Goal: Task Accomplishment & Management: Manage account settings

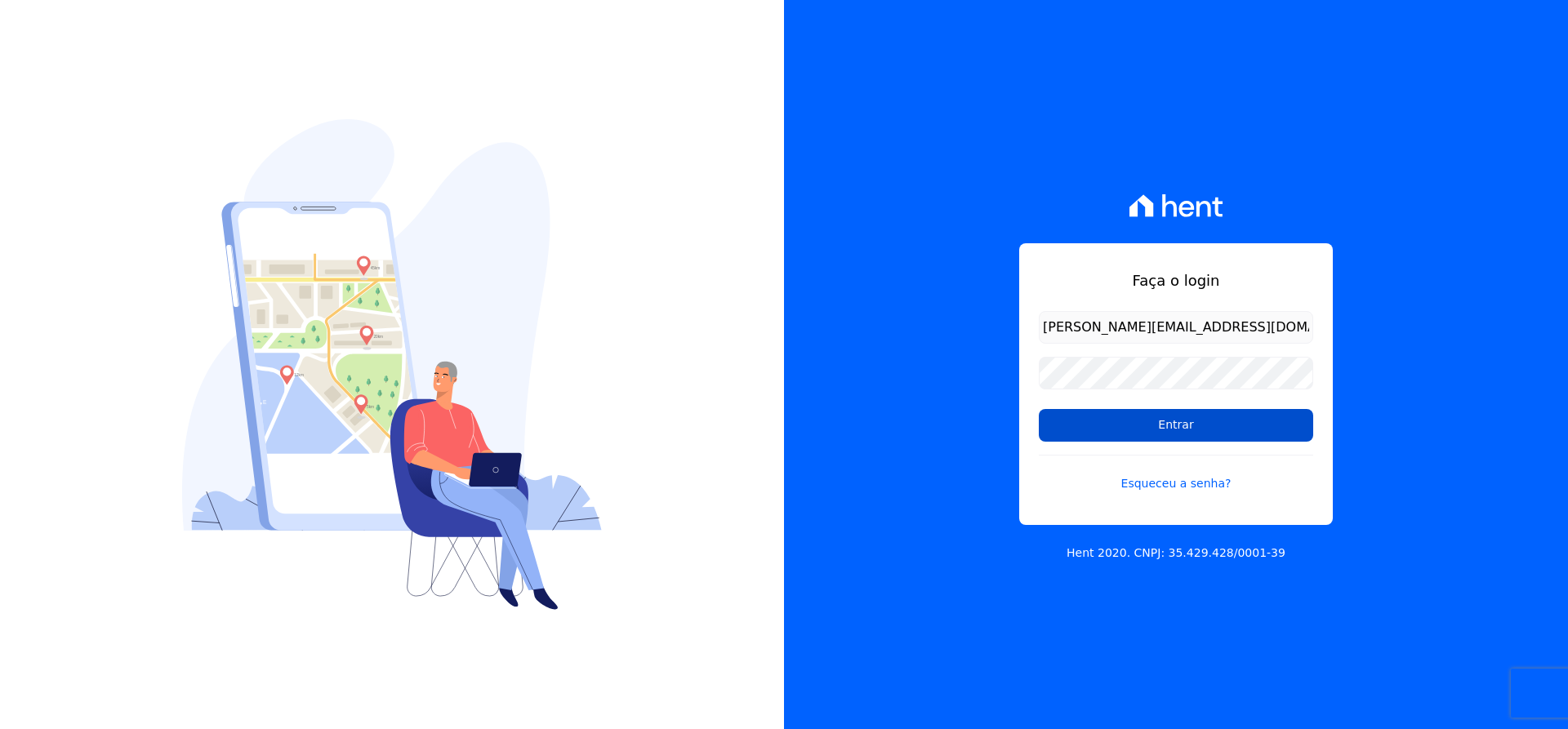
click at [1196, 424] on input "Entrar" at bounding box center [1176, 425] width 274 height 33
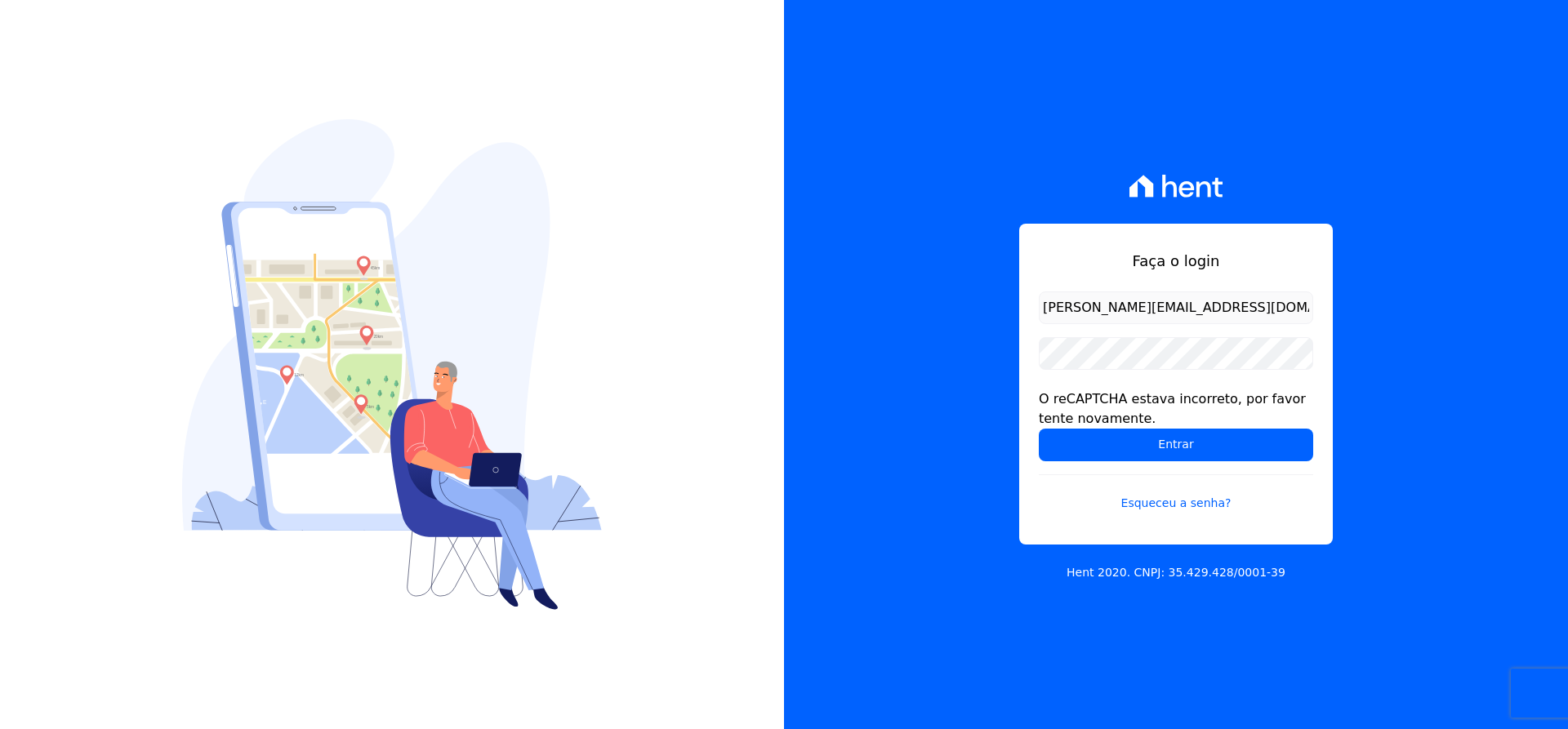
click at [1257, 309] on input "michael@ribeirocervantes.com.br" at bounding box center [1176, 308] width 274 height 33
click at [1190, 451] on input "Entrar" at bounding box center [1176, 445] width 274 height 33
click at [1240, 315] on input "michael@ribeirocervantes.com.br" at bounding box center [1176, 308] width 274 height 33
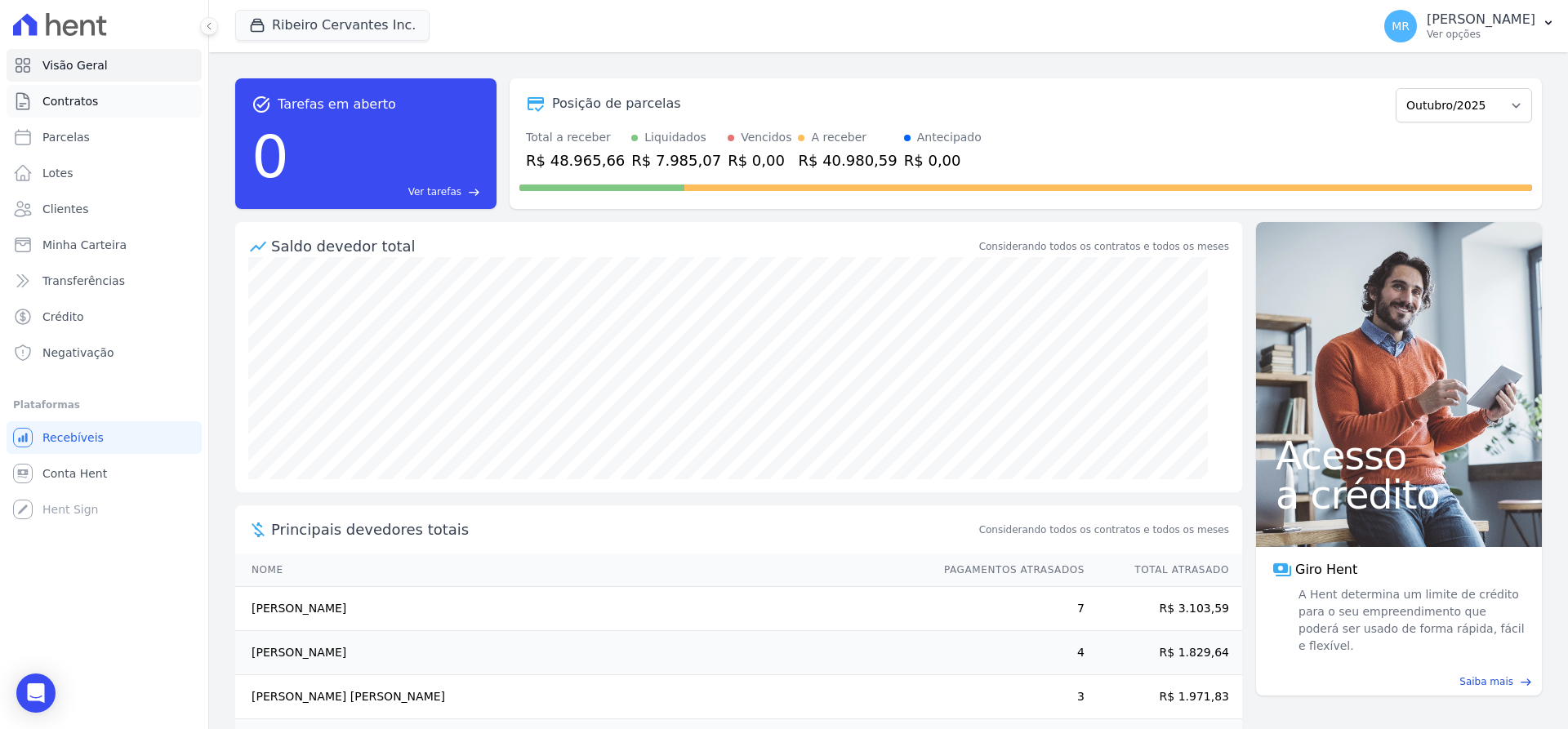
click at [81, 102] on span "Contratos" at bounding box center [70, 101] width 55 height 17
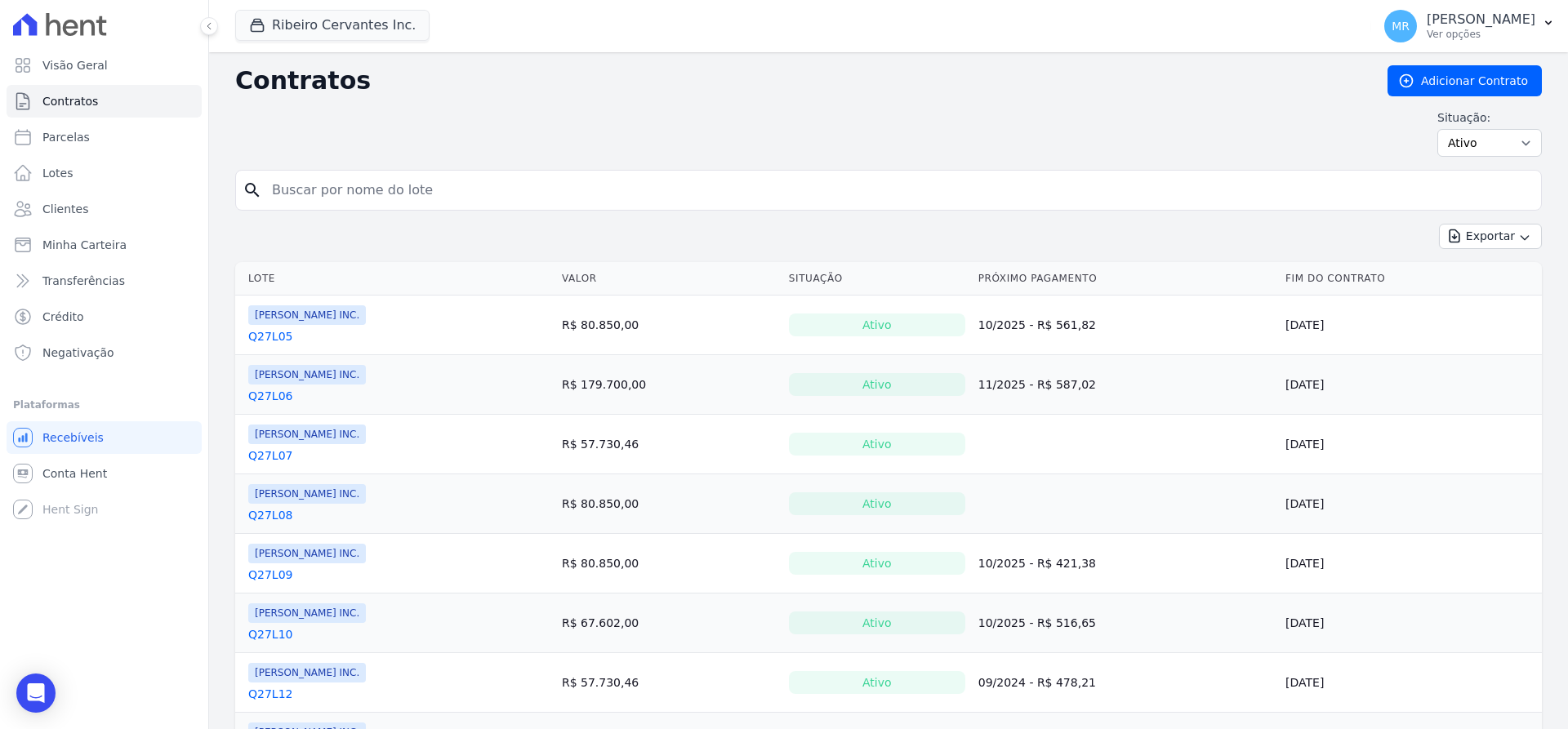
click at [509, 192] on input "search" at bounding box center [899, 190] width 1273 height 33
type input "q27l27"
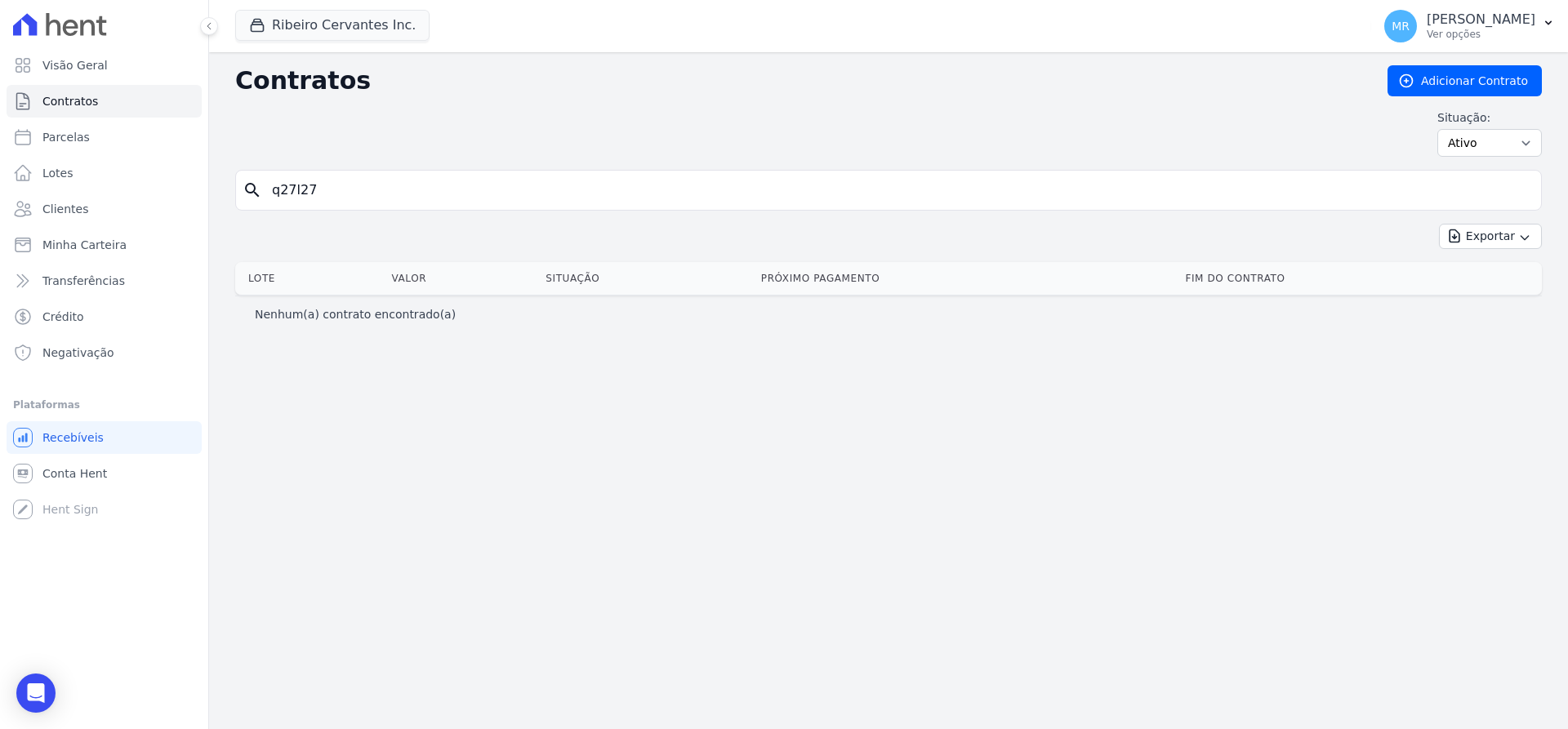
click at [291, 197] on input "q27l27" at bounding box center [899, 190] width 1273 height 33
type input "q28l27"
select select "all"
click option "Todos" at bounding box center [0, 0] width 0 height 0
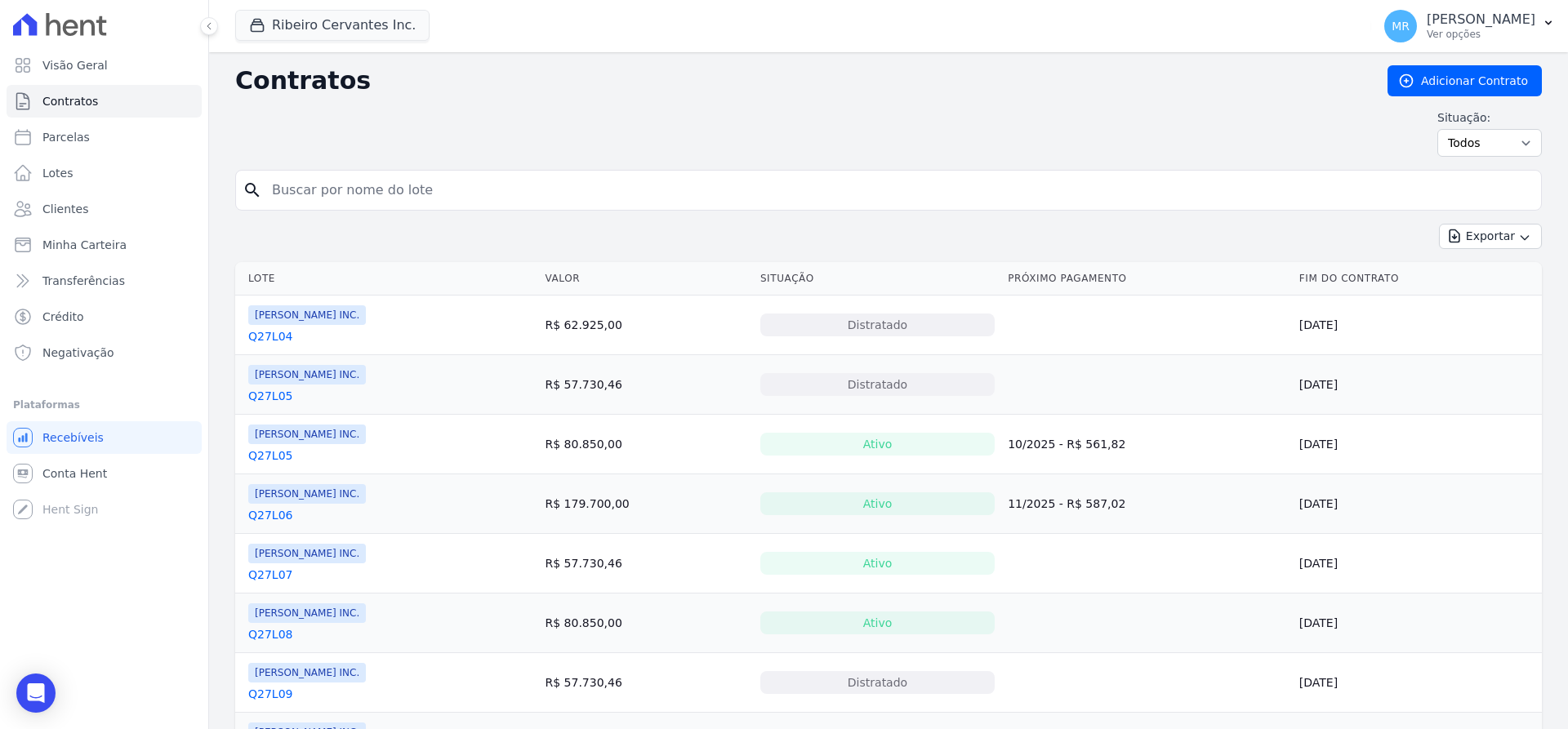
click at [344, 201] on input "search" at bounding box center [899, 190] width 1273 height 33
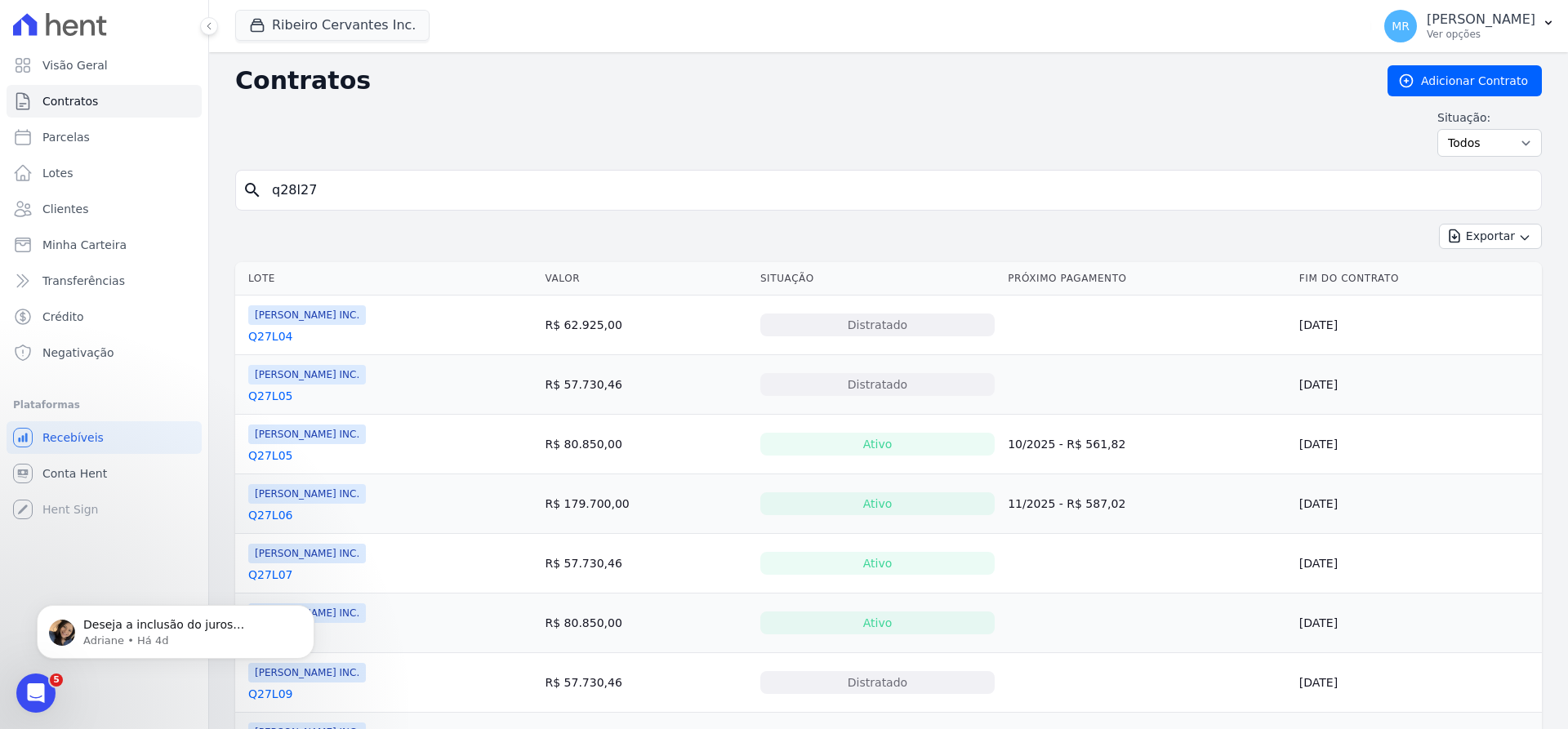
type input "q28l27"
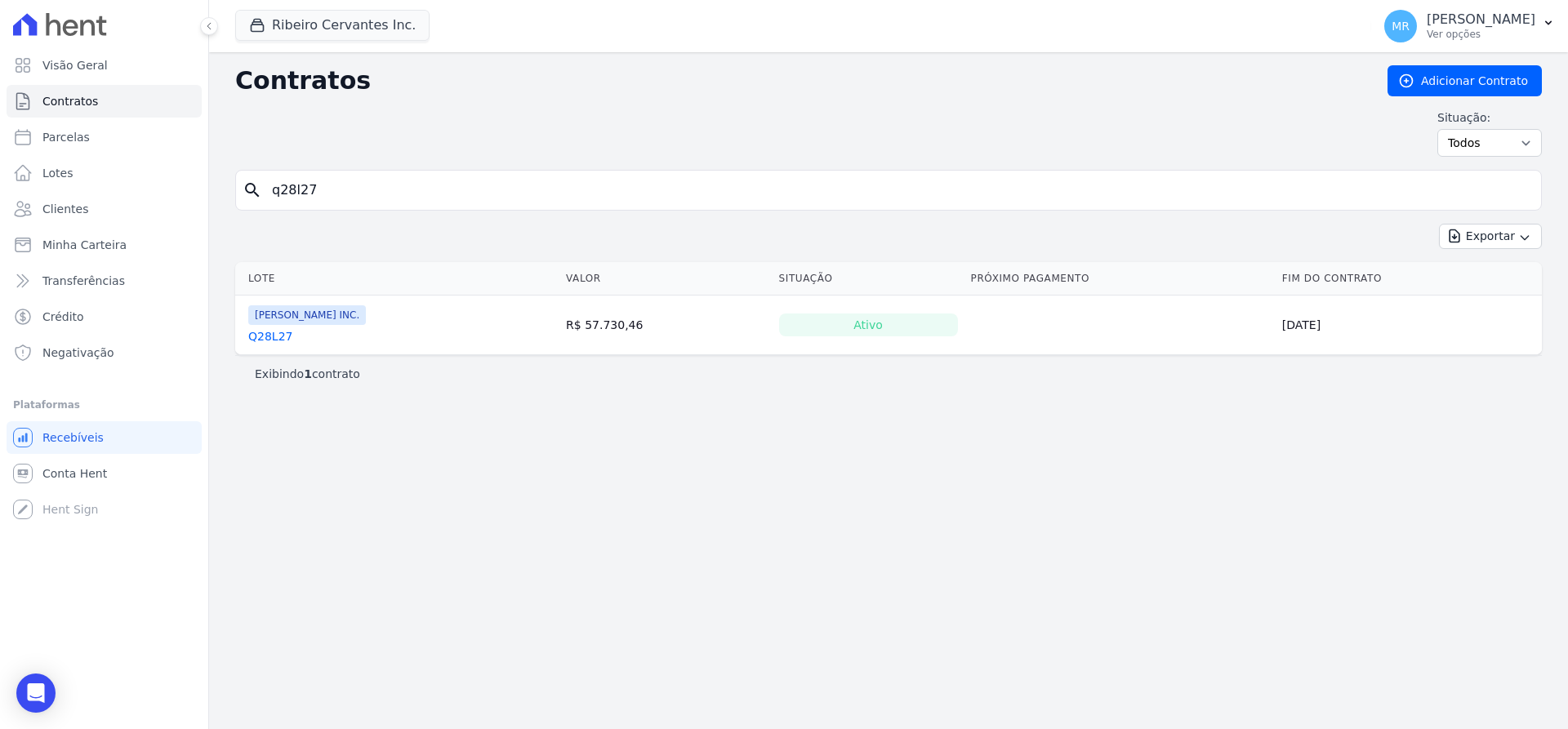
click at [273, 333] on link "Q28L27" at bounding box center [270, 337] width 44 height 17
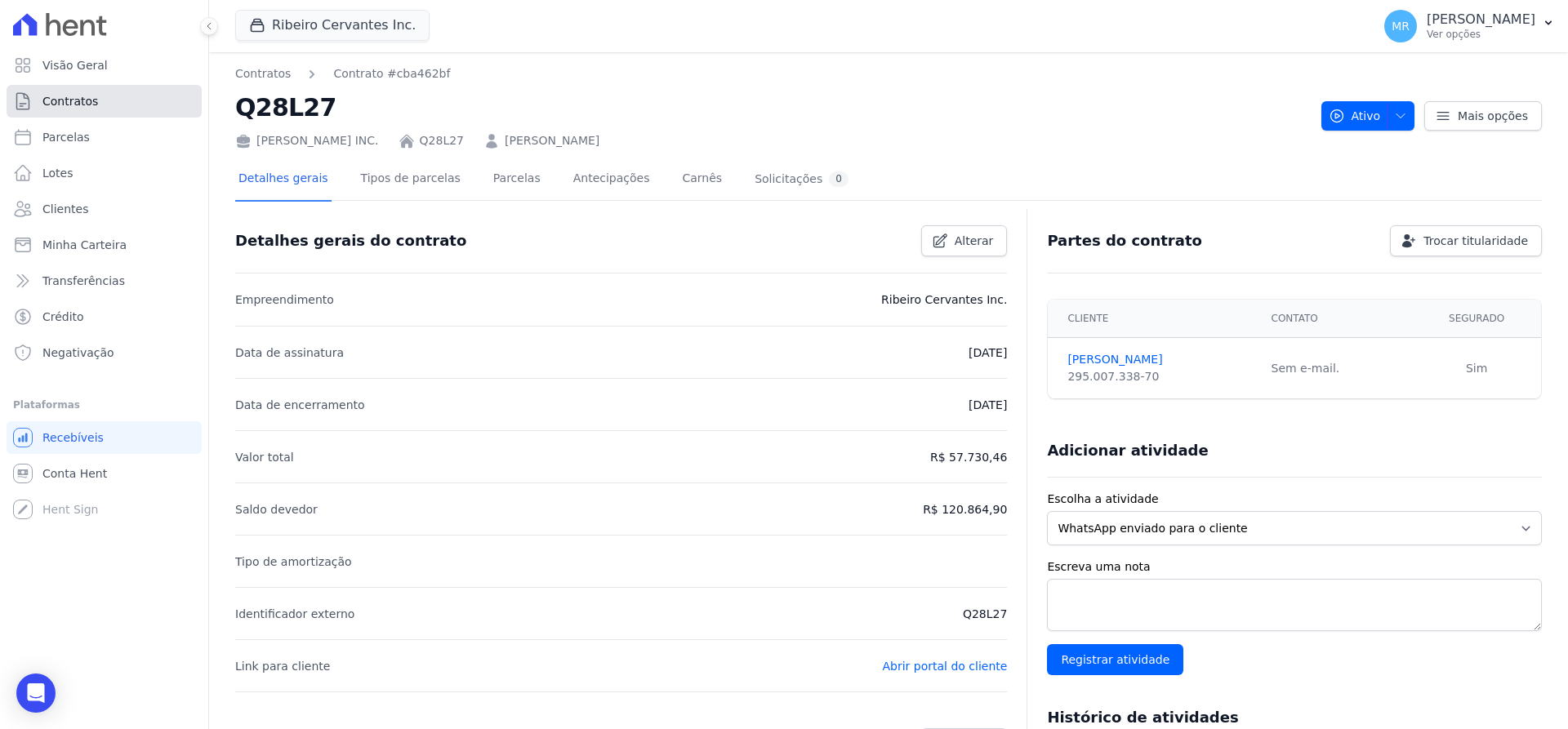
click at [94, 94] on link "Contratos" at bounding box center [104, 101] width 195 height 33
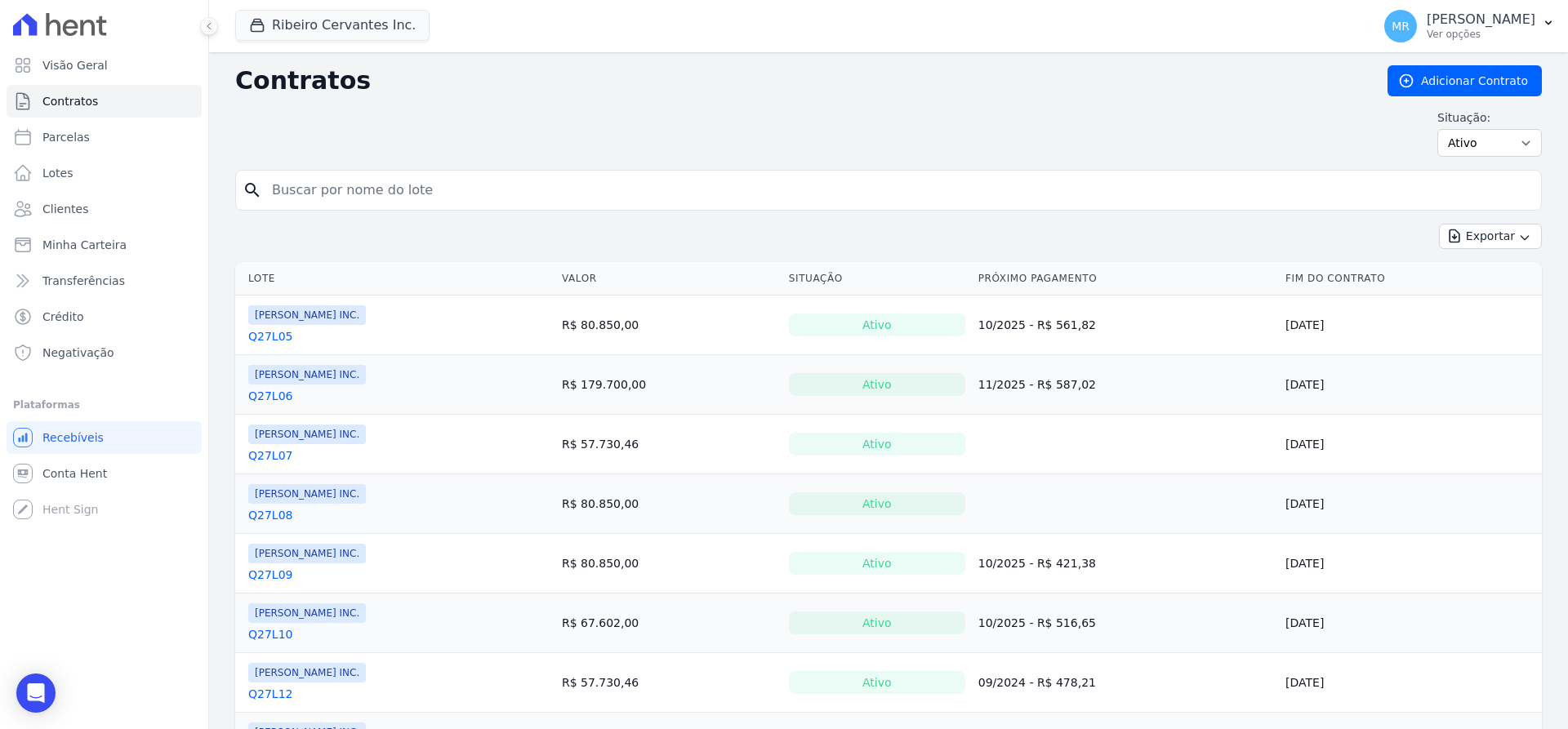
click at [354, 193] on input "search" at bounding box center [899, 190] width 1273 height 33
type input "q27l28"
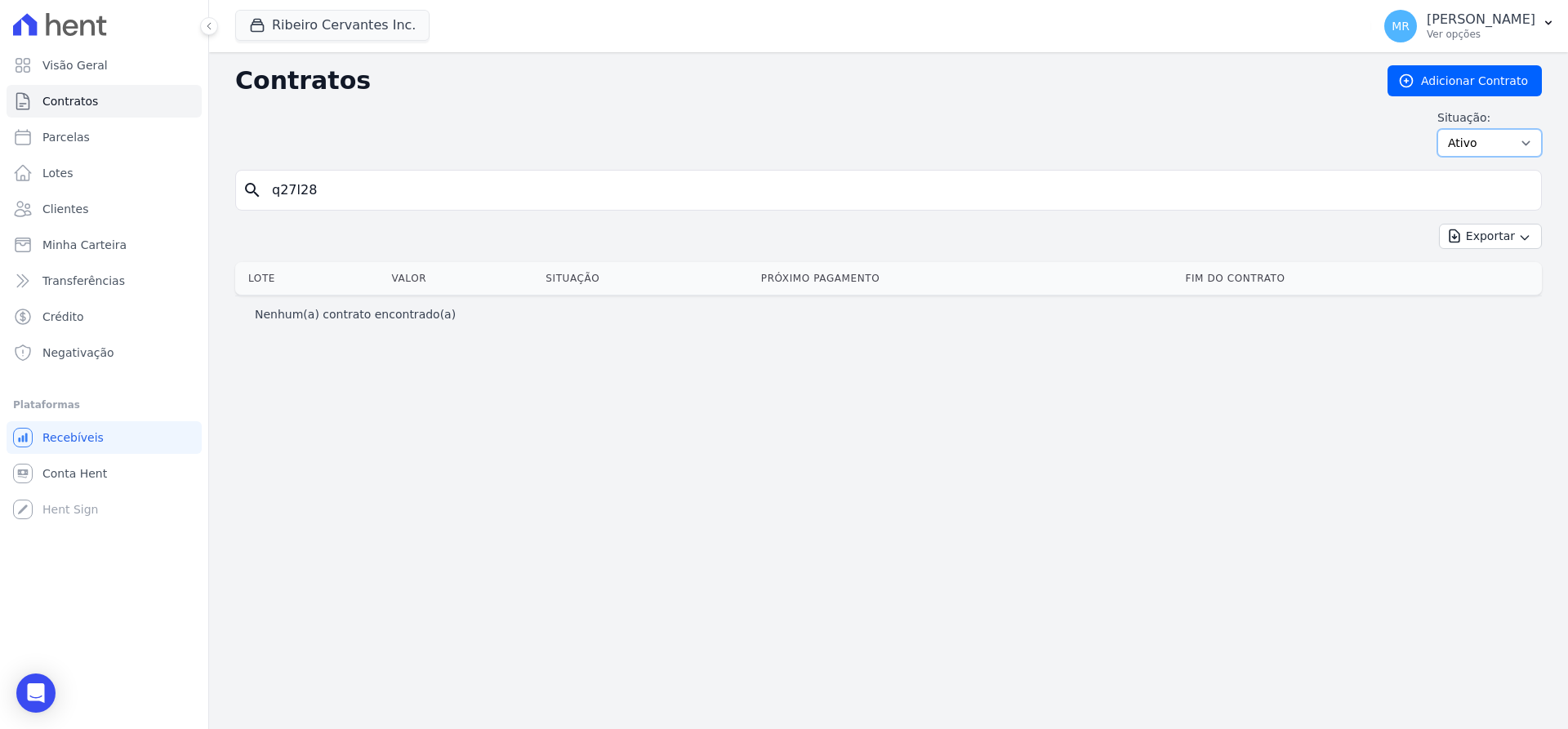
click at [1438, 129] on select "Ativo Todos Pausado Distratado Rascunho Expirado Encerrado" at bounding box center [1489, 142] width 105 height 28
select select "all"
click option "Todos" at bounding box center [0, 0] width 0 height 0
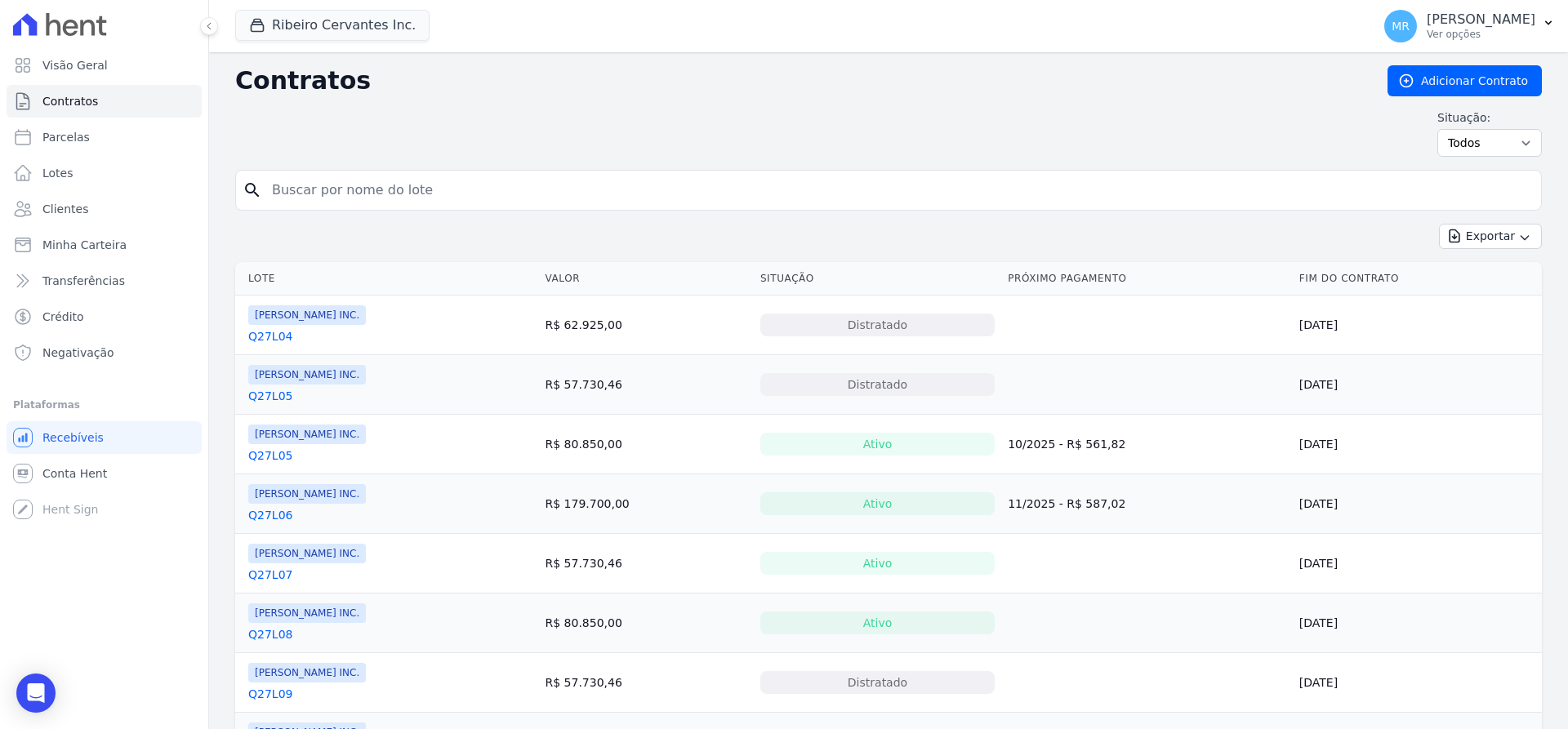
click at [830, 198] on input "search" at bounding box center [899, 190] width 1273 height 33
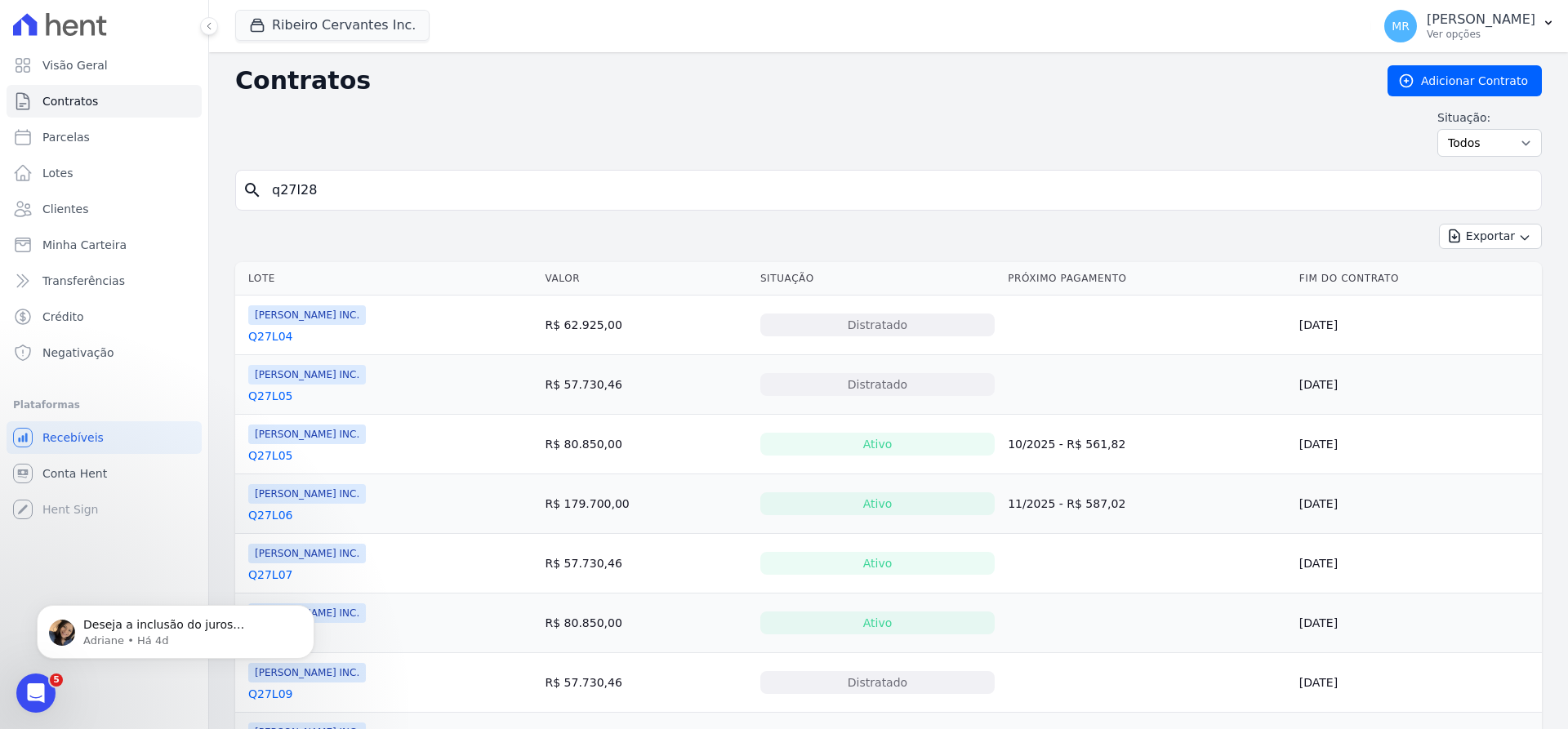
type input "q27l28"
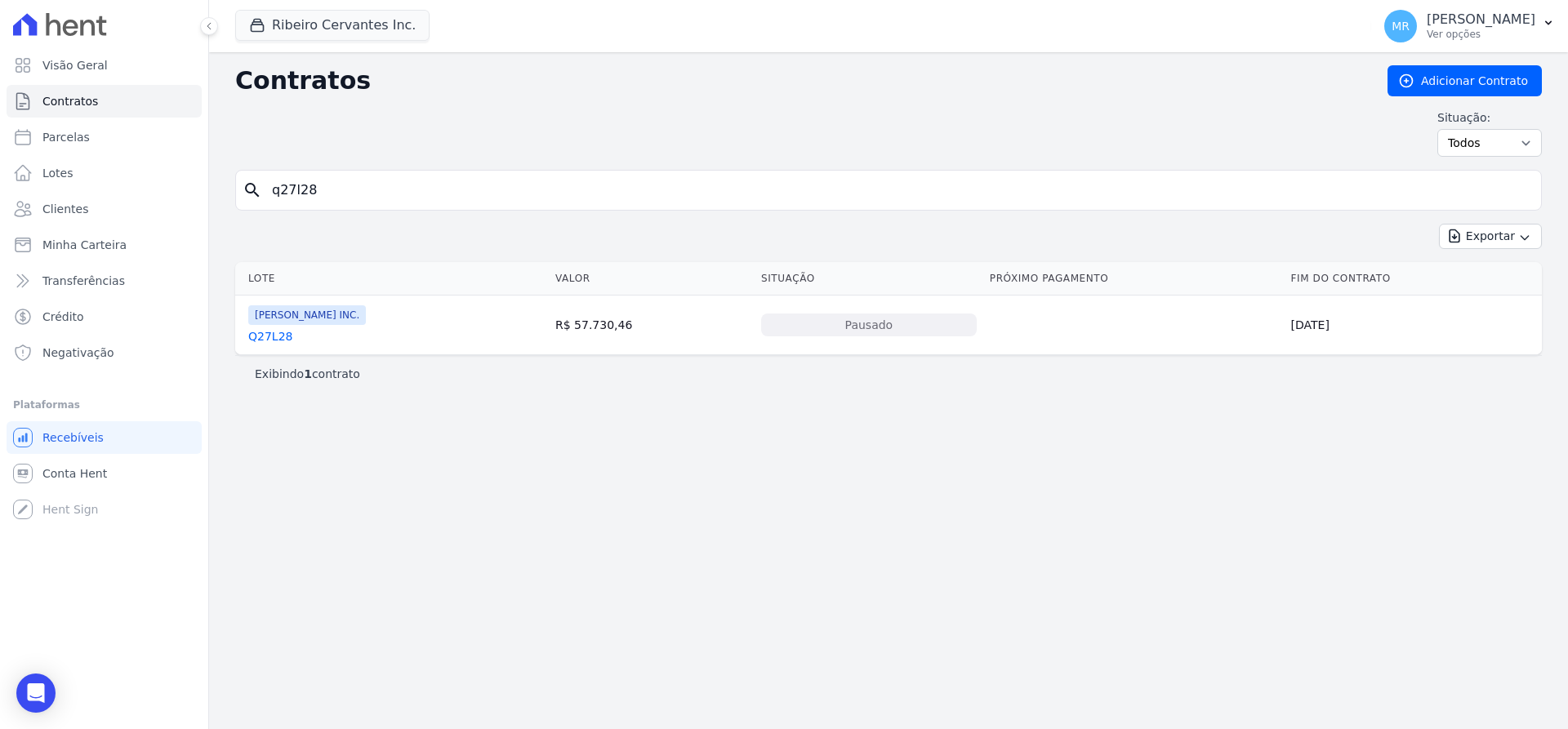
click at [266, 335] on link "Q27L28" at bounding box center [270, 337] width 44 height 17
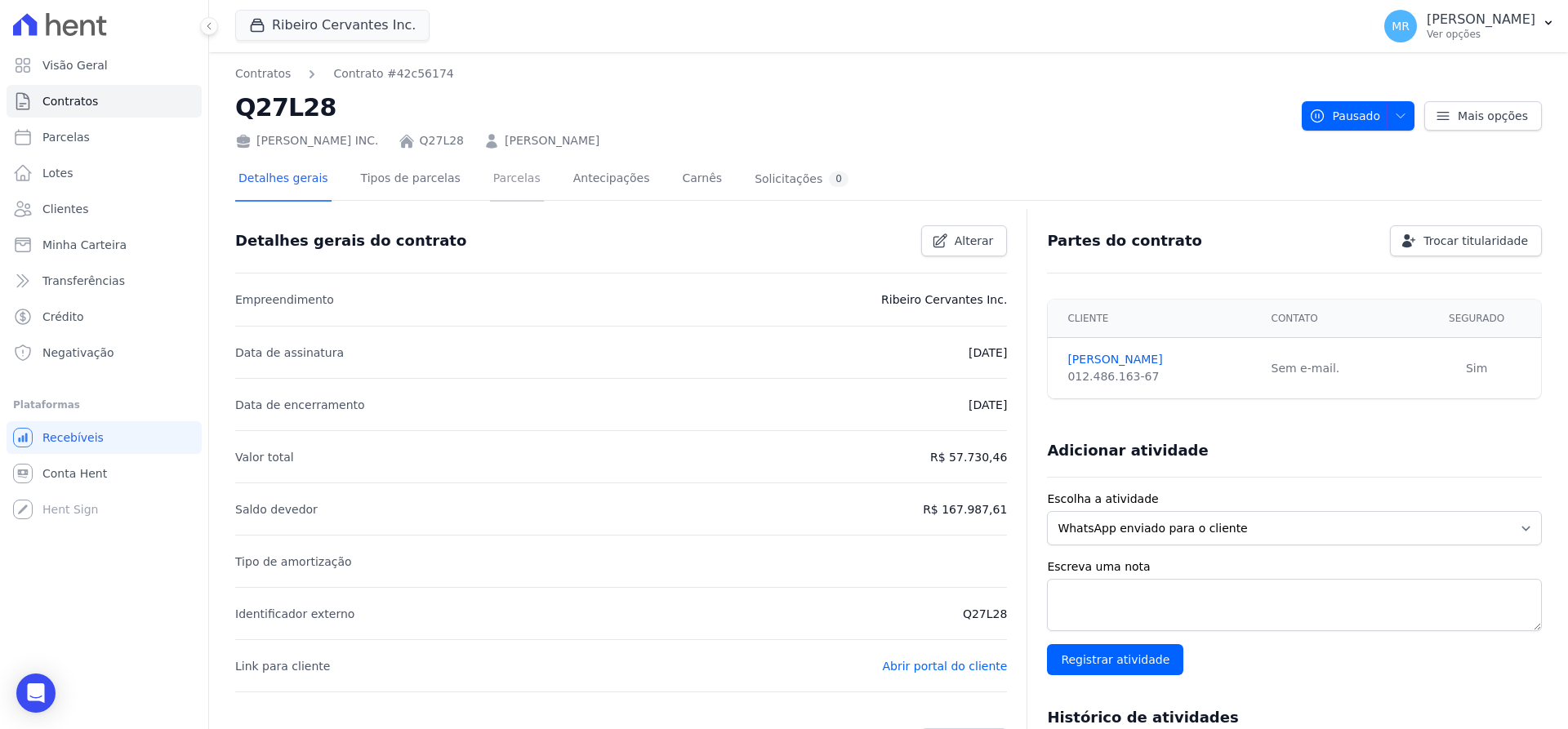
click at [502, 191] on link "Parcelas" at bounding box center [517, 180] width 54 height 43
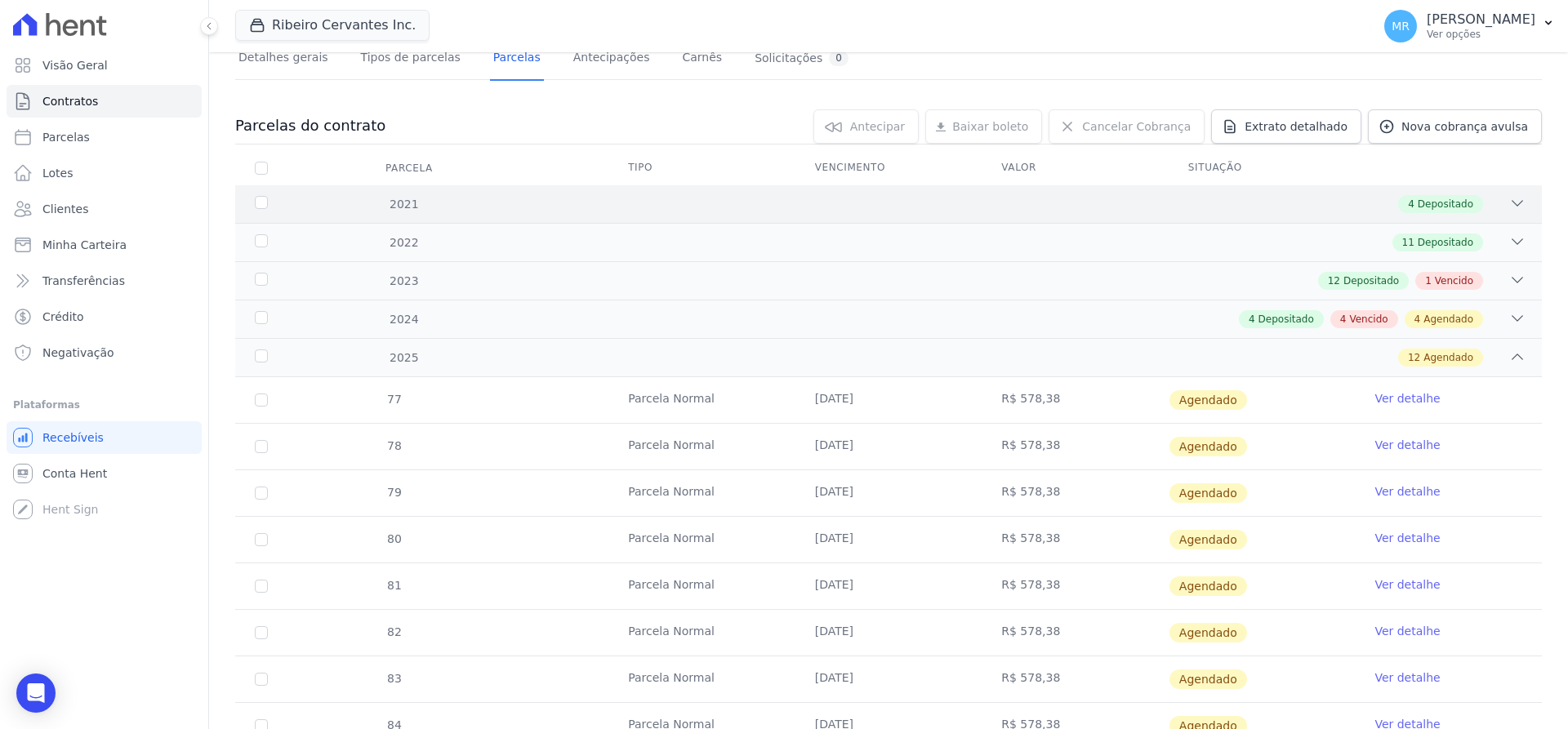
scroll to position [103, 0]
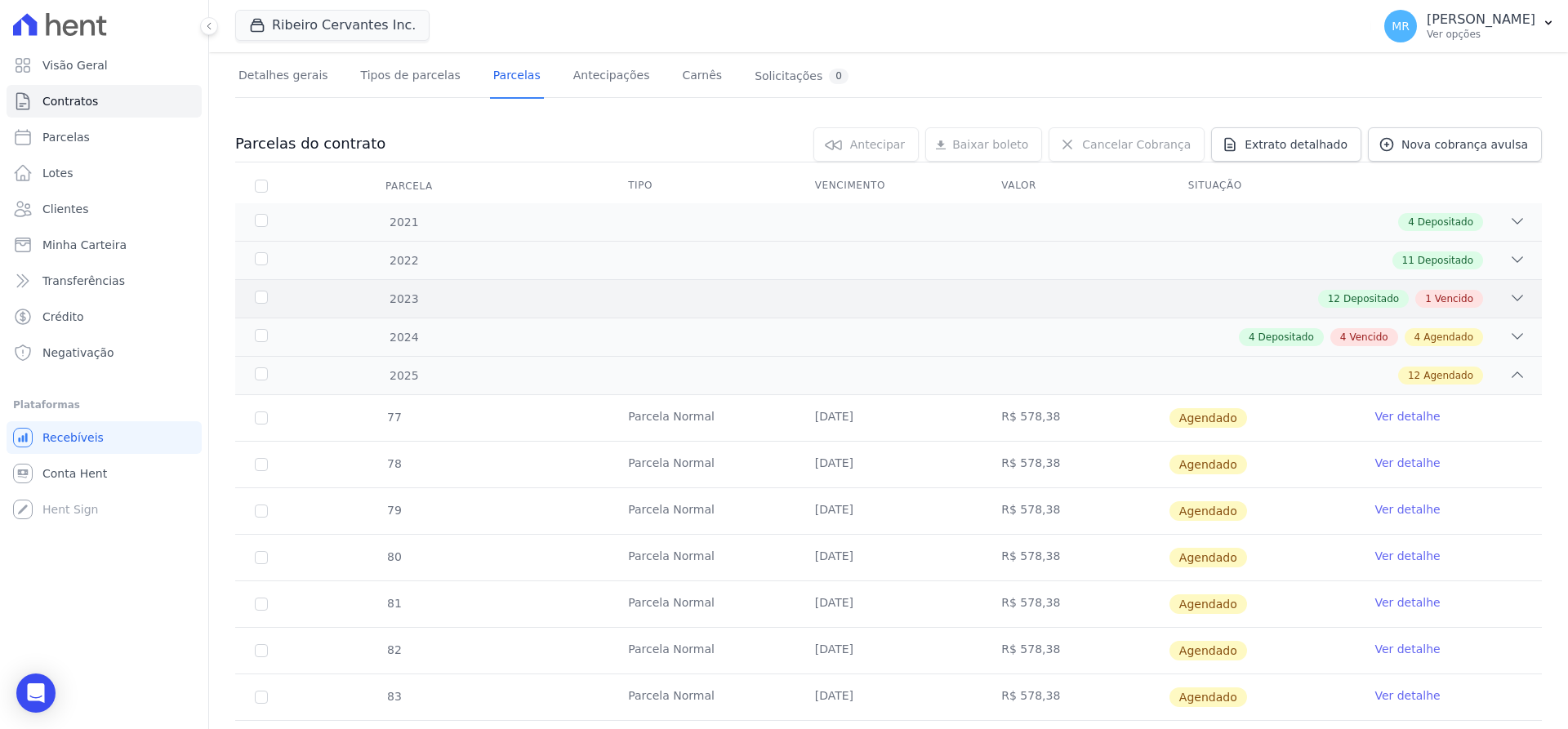
click at [1466, 295] on div "12 Depositado 1 Vencido" at bounding box center [953, 298] width 1146 height 18
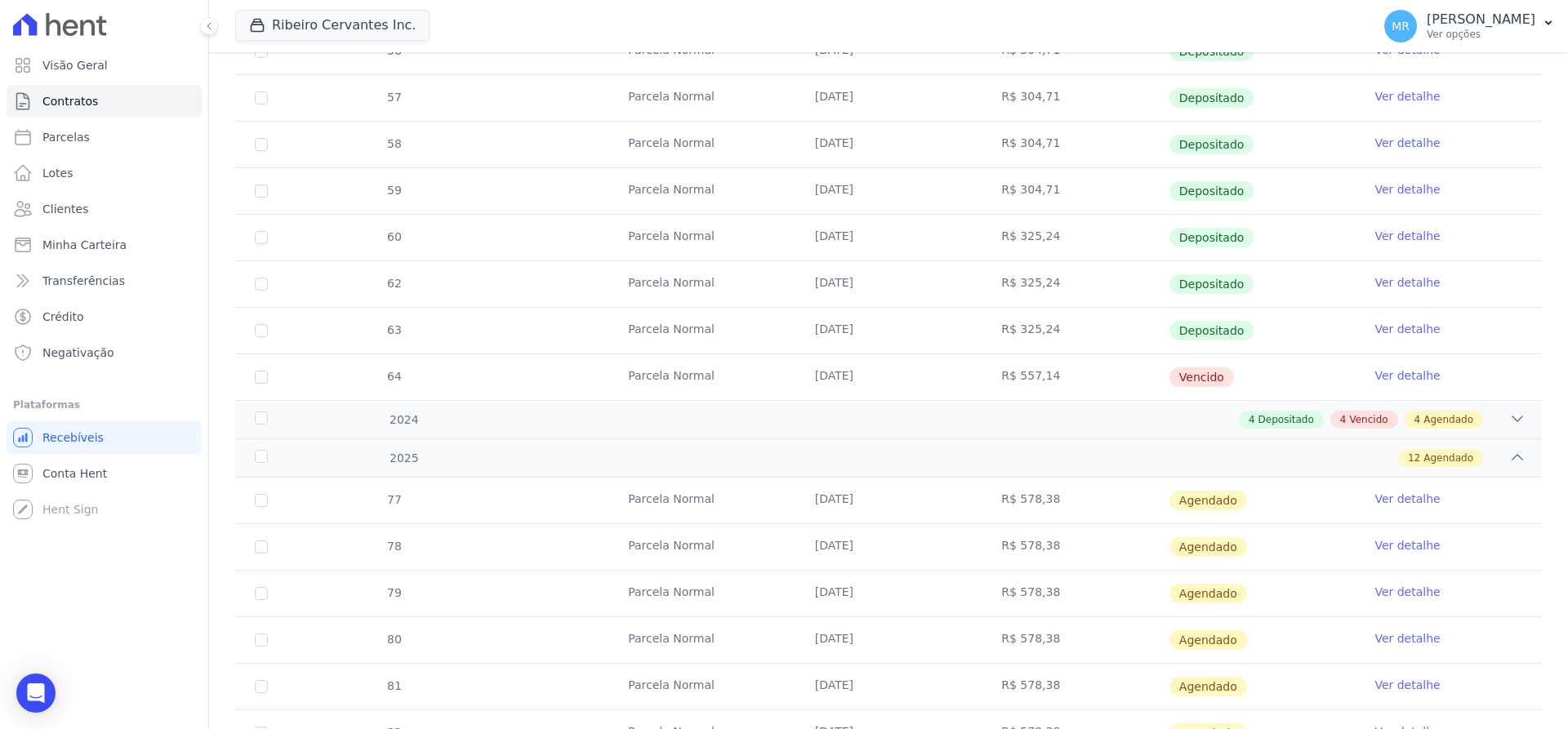
scroll to position [720, 0]
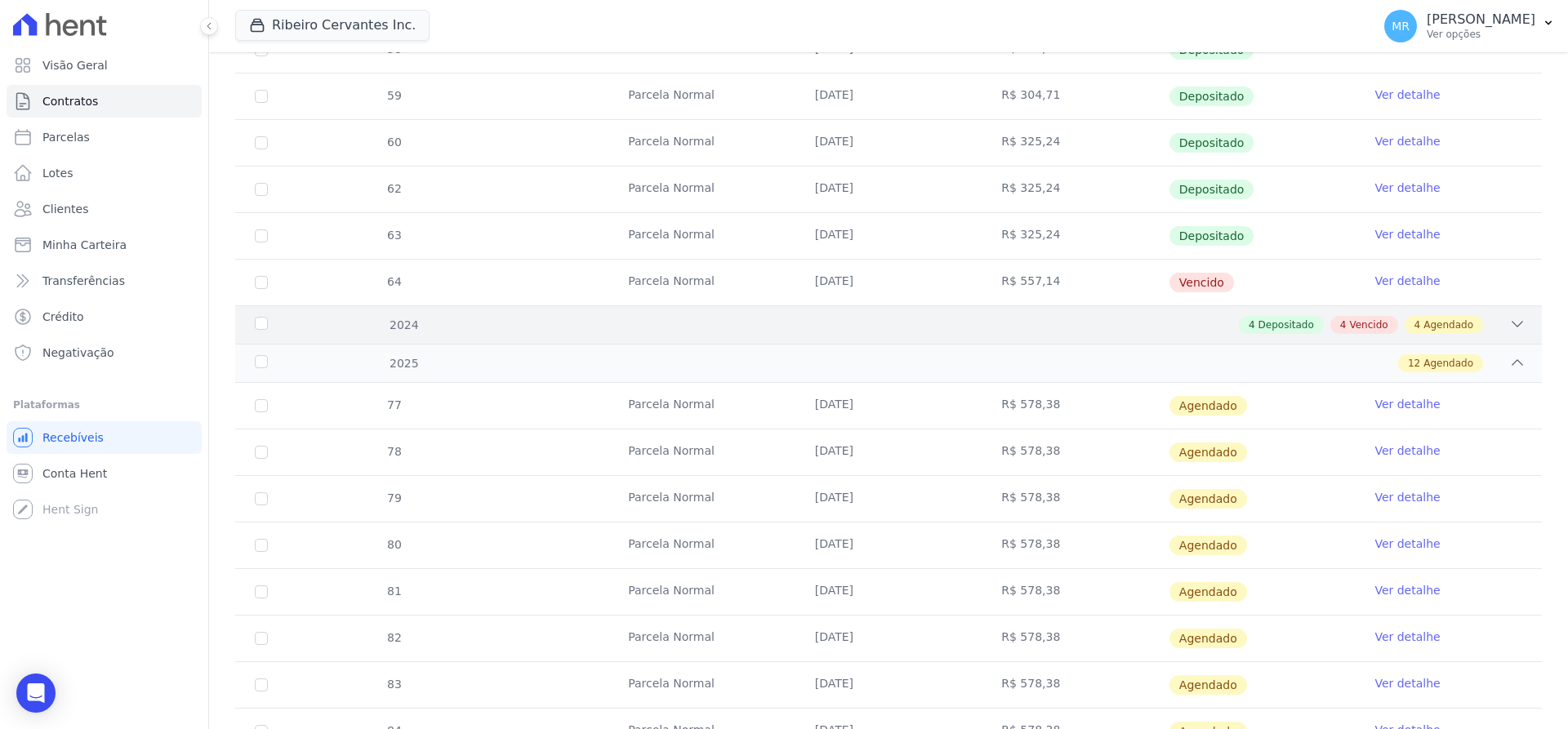
click at [1509, 320] on icon at bounding box center [1518, 324] width 17 height 17
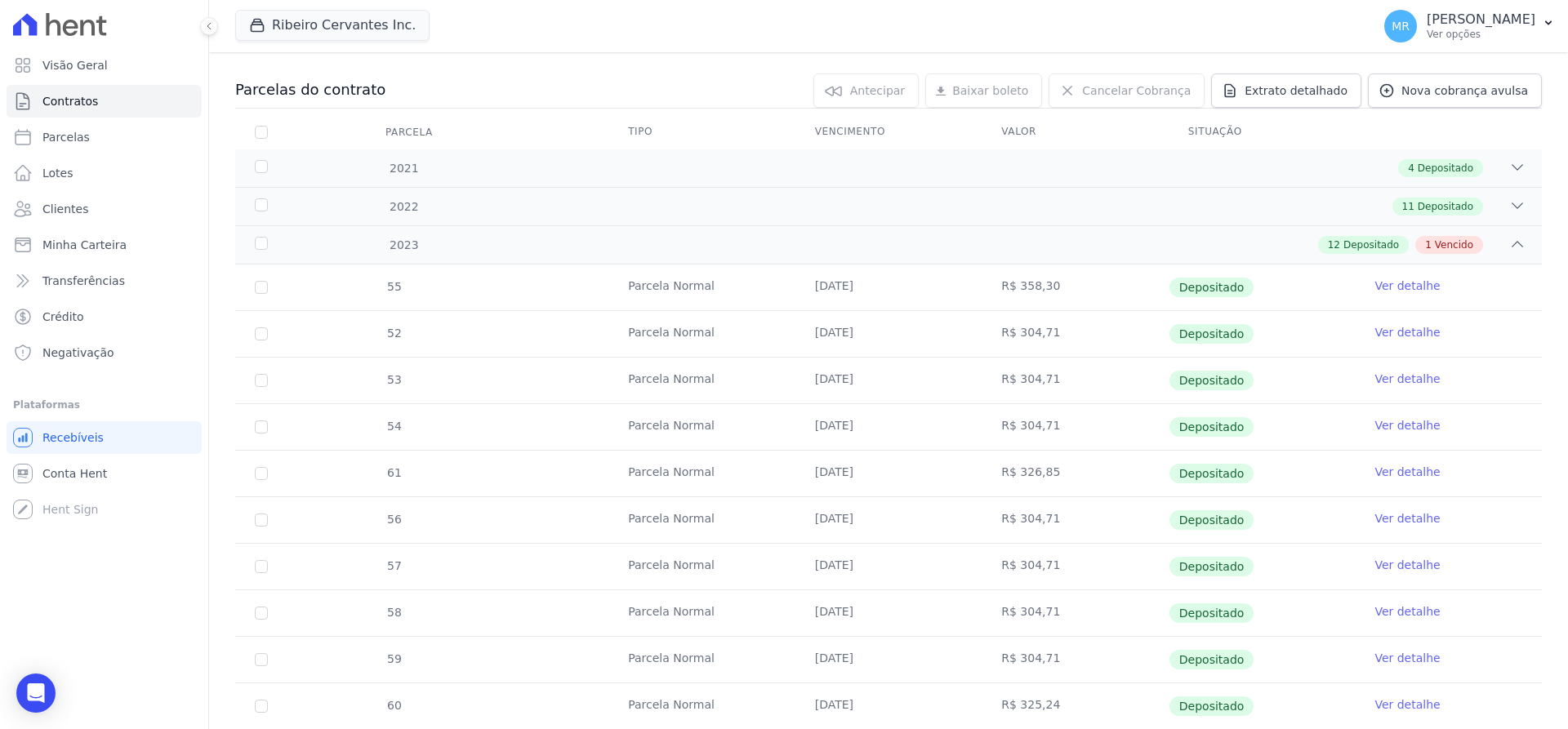
scroll to position [259, 0]
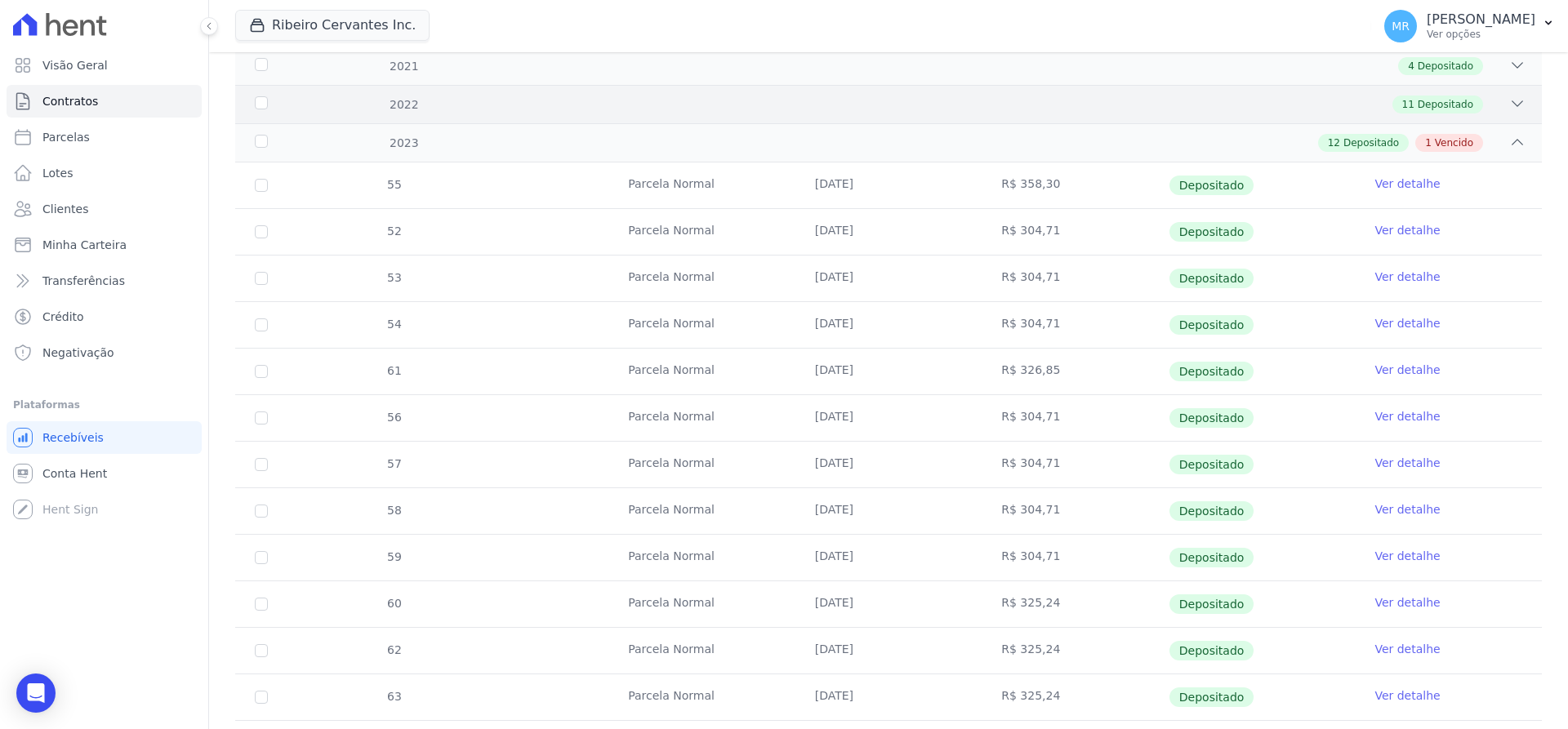
click at [1428, 114] on div "2022 11 Depositado" at bounding box center [888, 105] width 1307 height 38
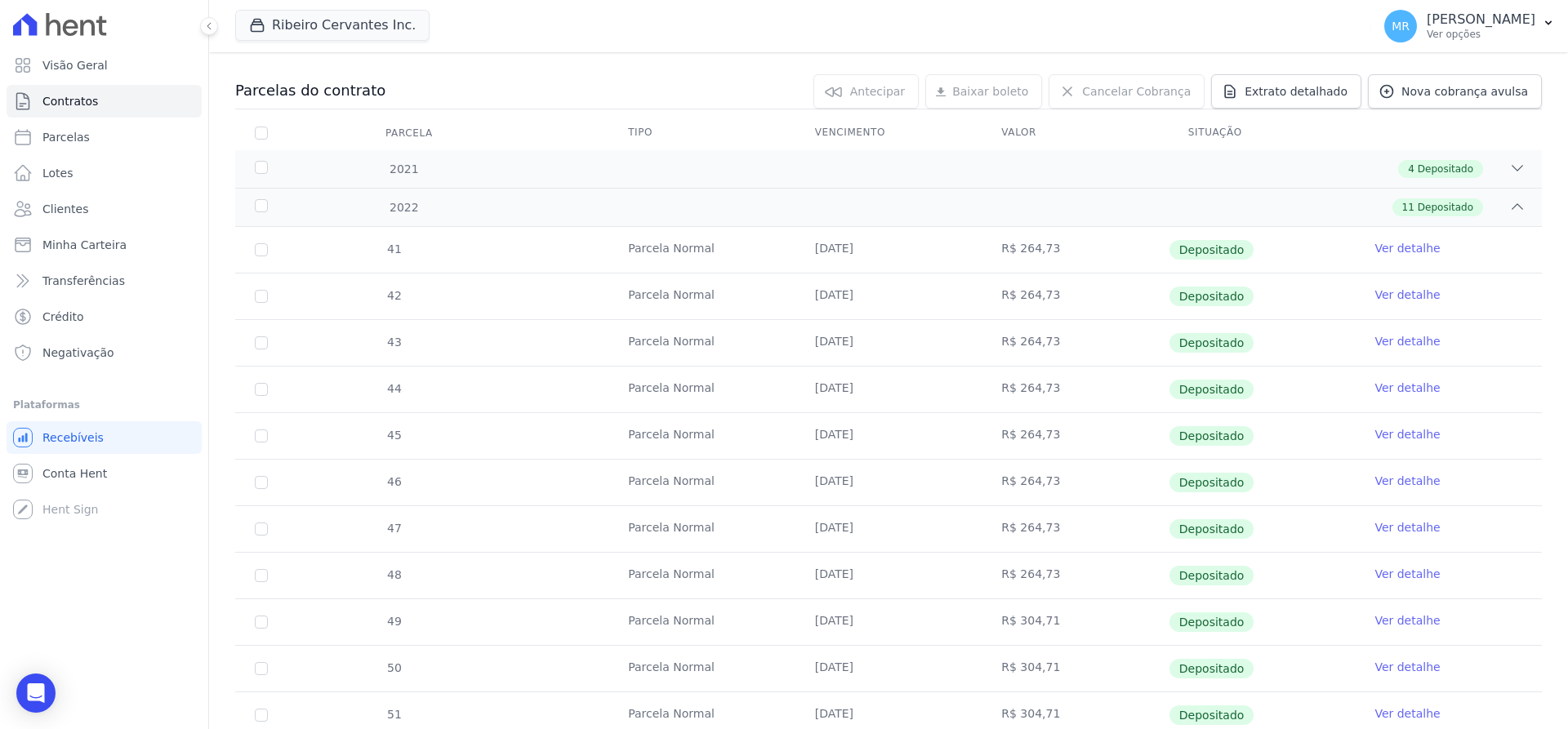
scroll to position [142, 0]
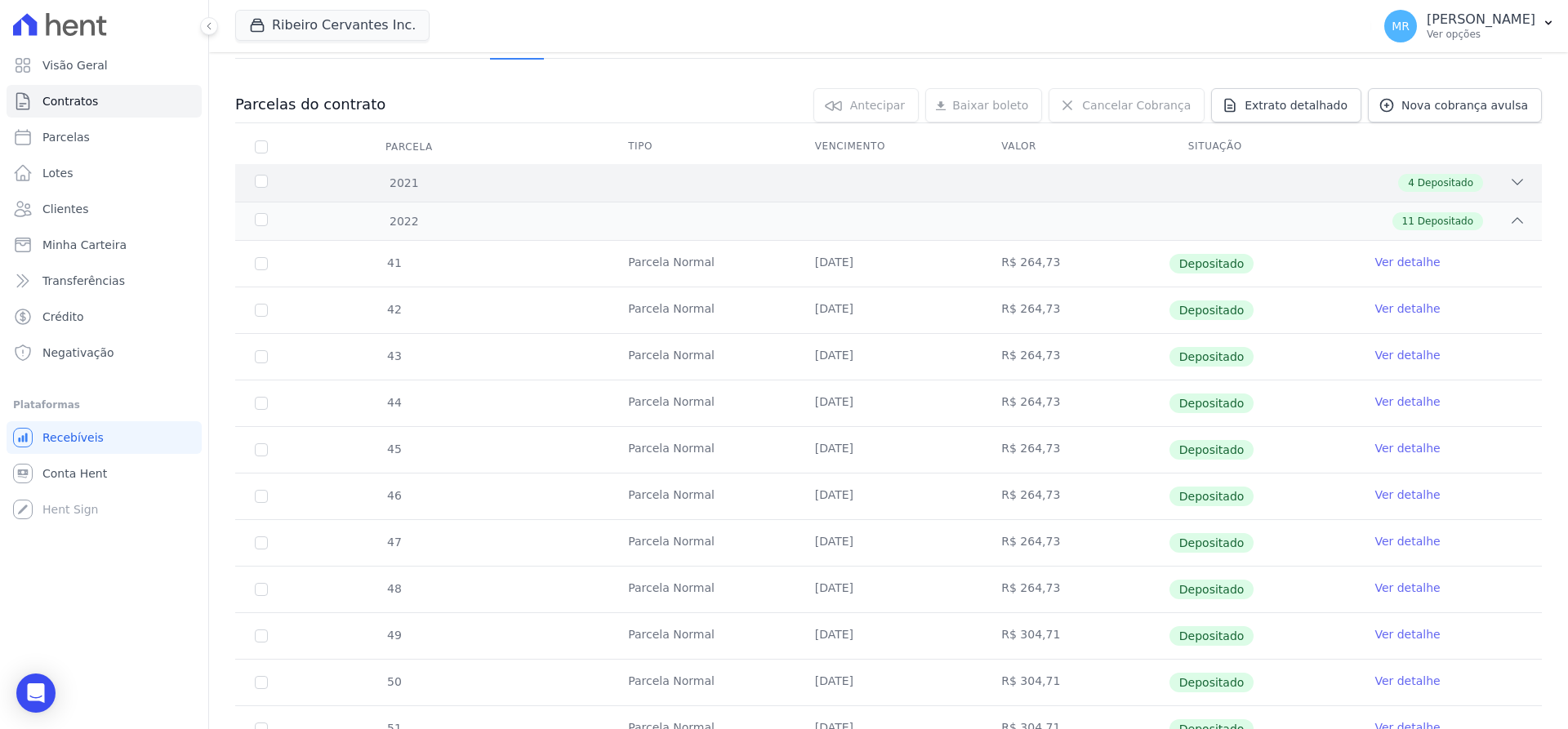
click at [1428, 174] on div "4 Depositado" at bounding box center [1441, 182] width 85 height 18
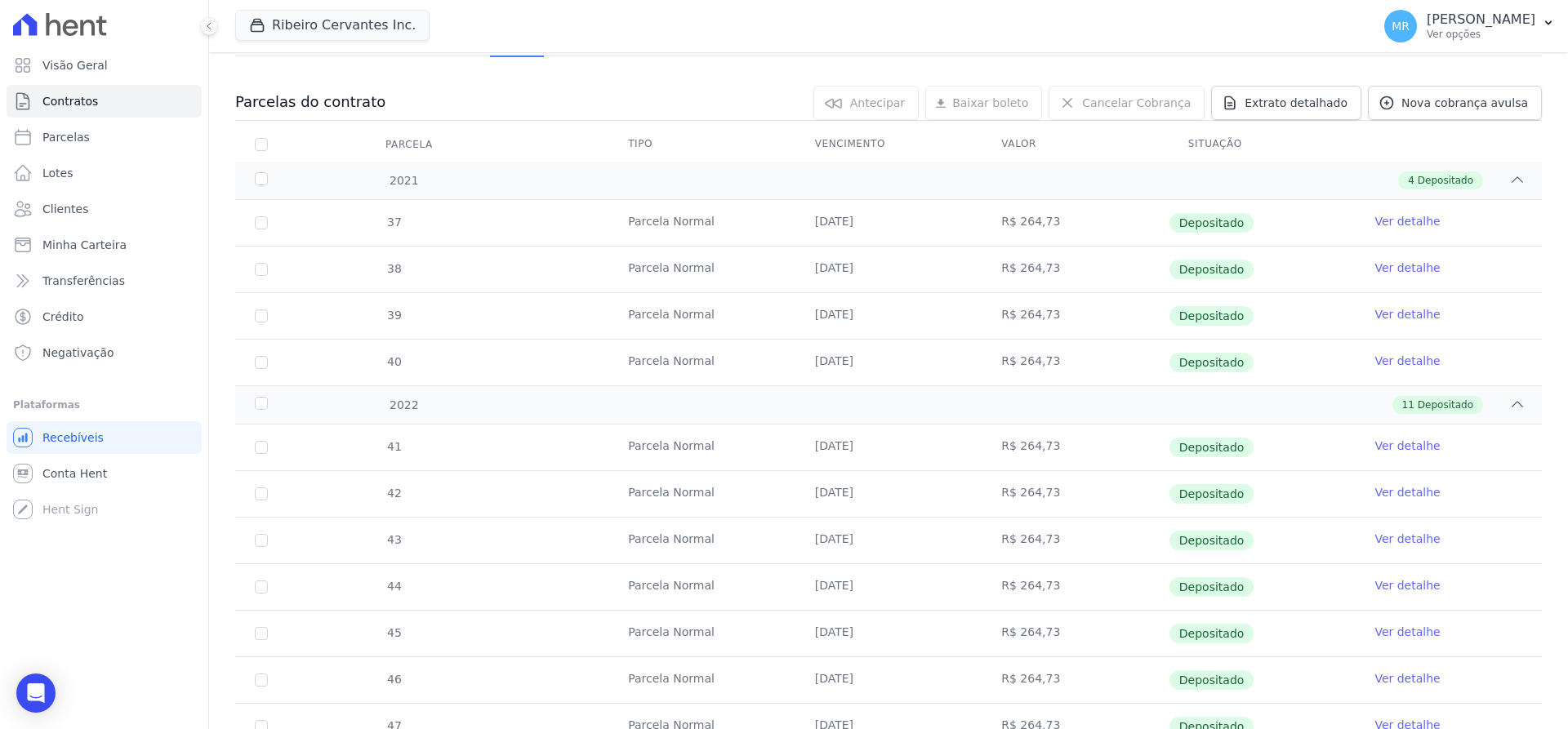
scroll to position [0, 0]
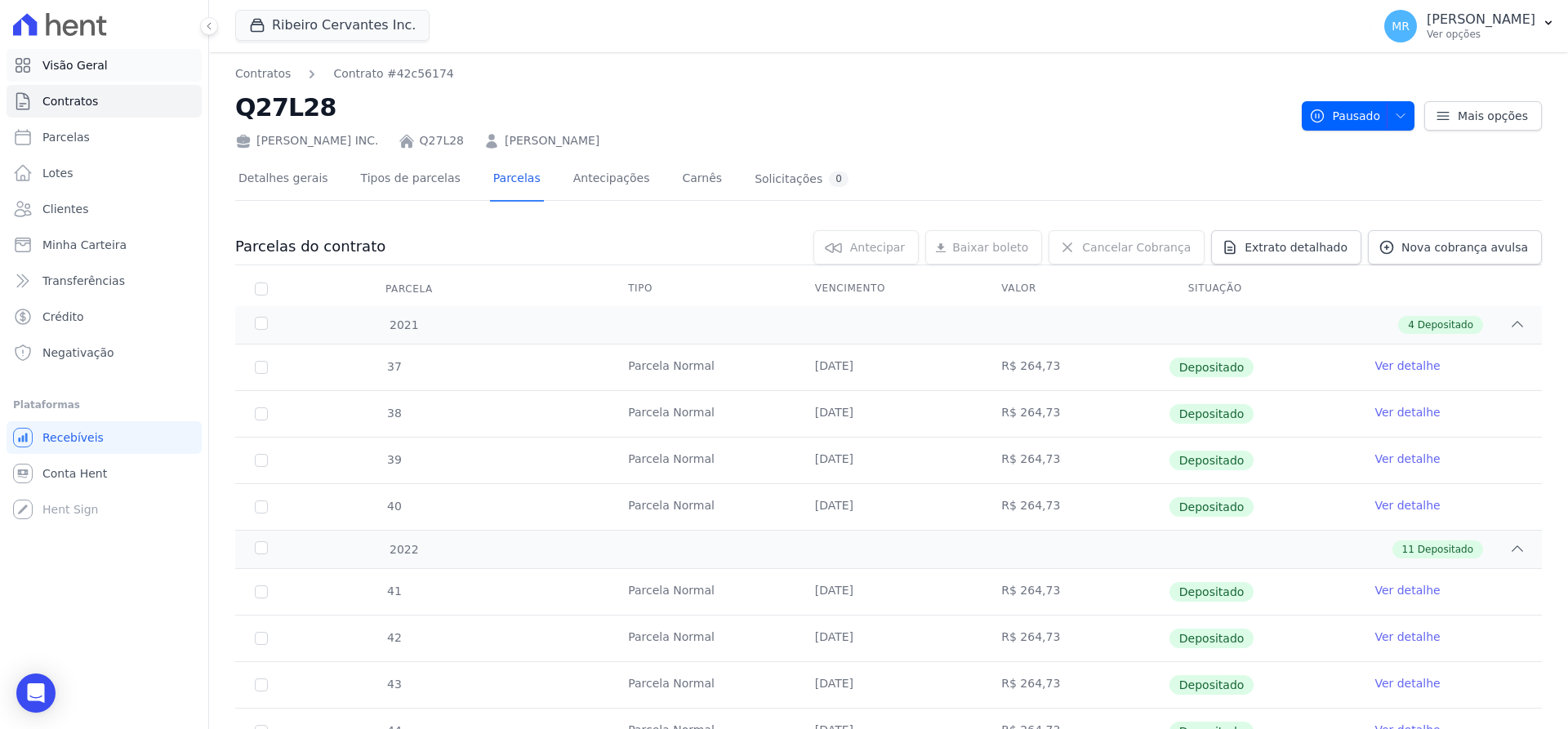
click at [86, 69] on span "Visão Geral" at bounding box center [75, 65] width 65 height 17
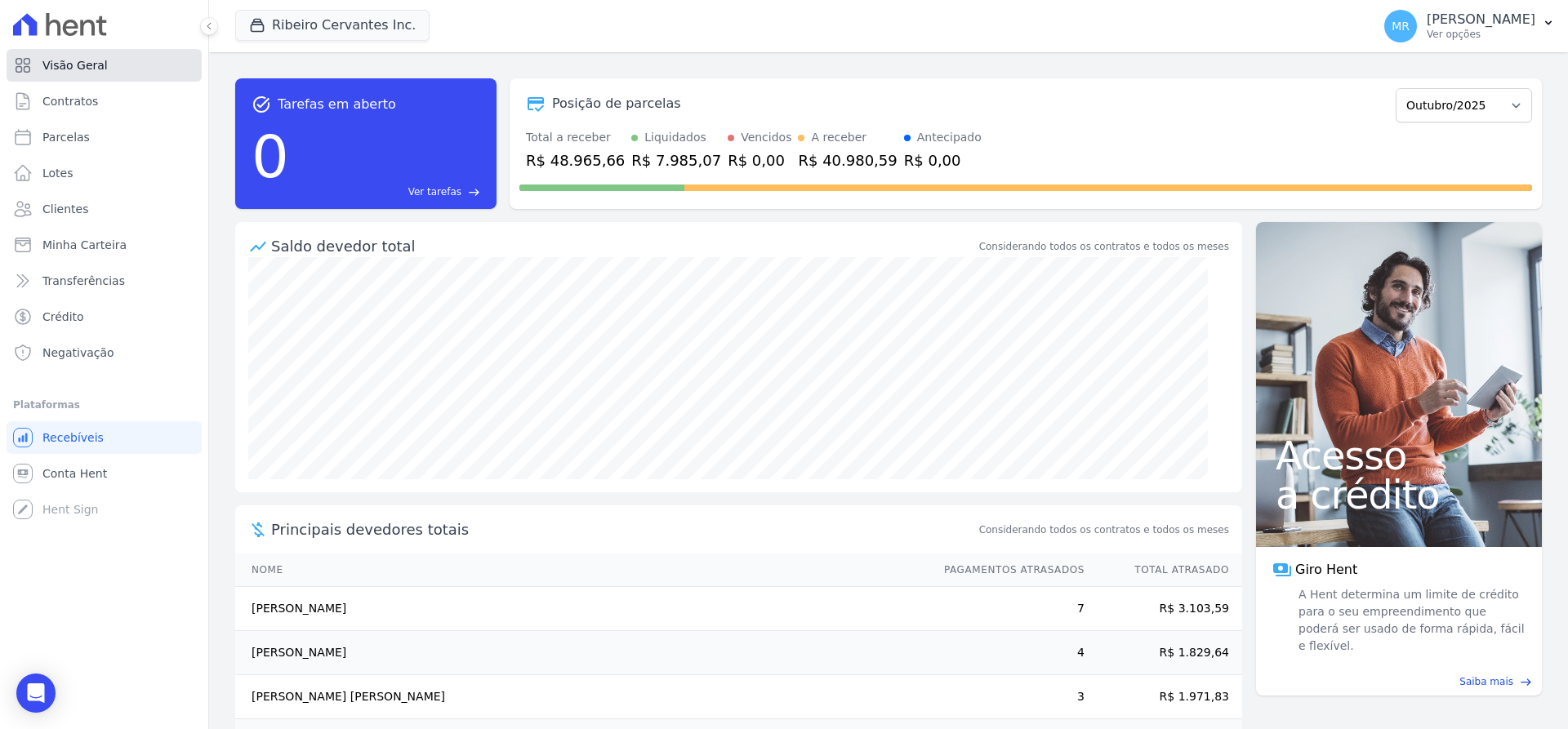
click at [86, 71] on span "Visão Geral" at bounding box center [75, 65] width 65 height 17
